Goal: Navigation & Orientation: Find specific page/section

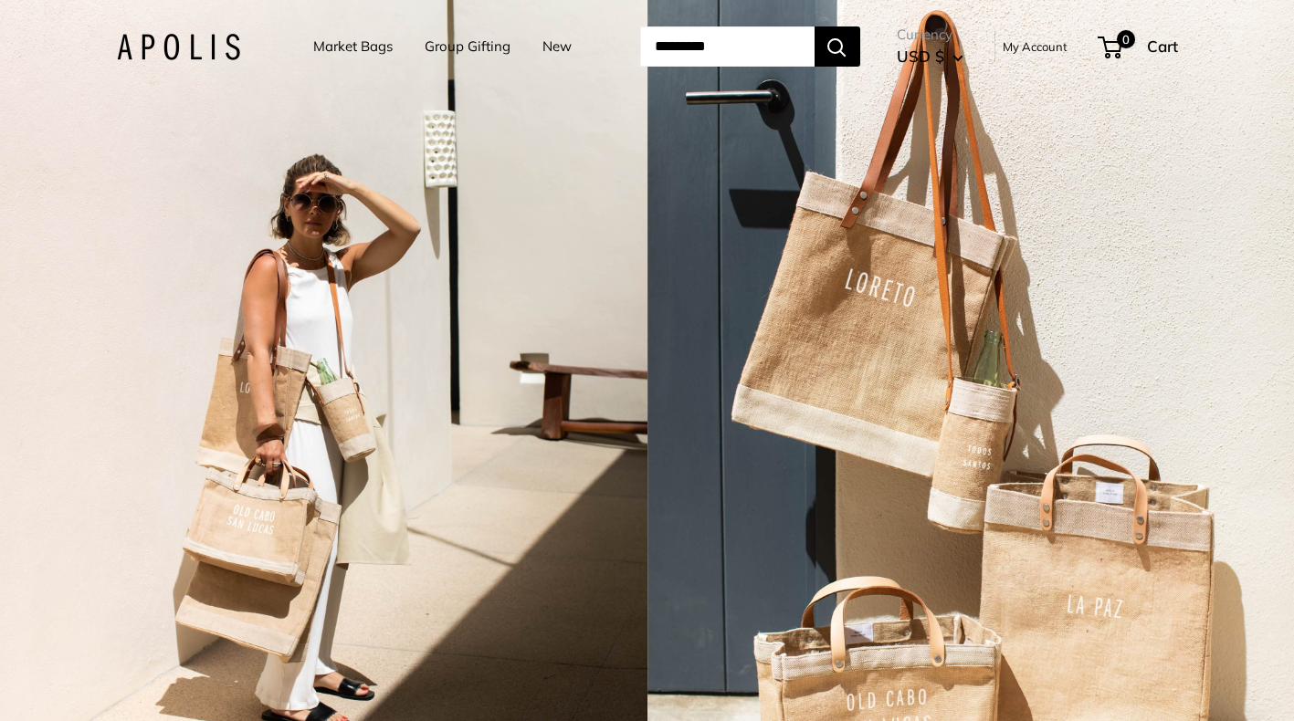
click at [1063, 45] on link "My Account" at bounding box center [1035, 47] width 65 height 22
click at [339, 47] on link "Market Bags" at bounding box center [352, 47] width 79 height 26
